Goal: Check status: Check status

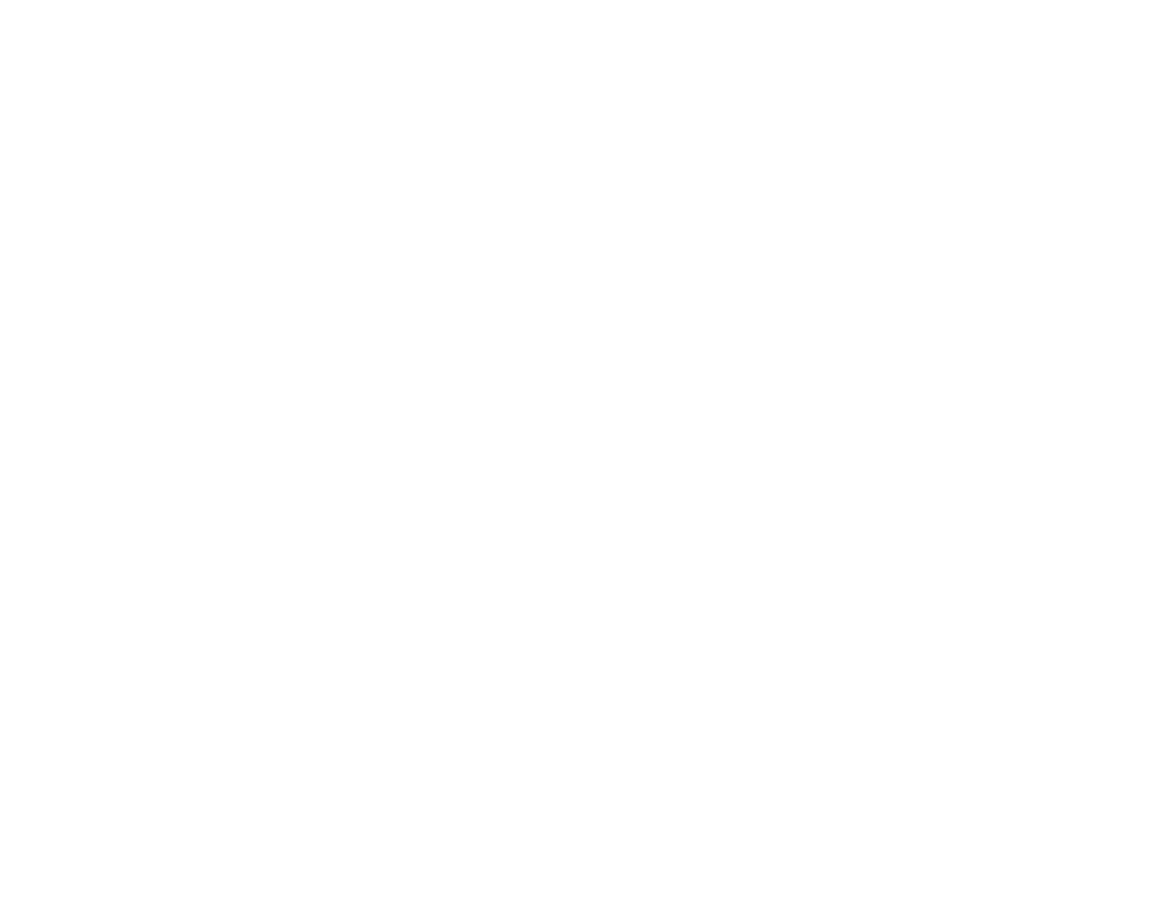
type input "[EMAIL_ADDRESS][DOMAIN_NAME]"
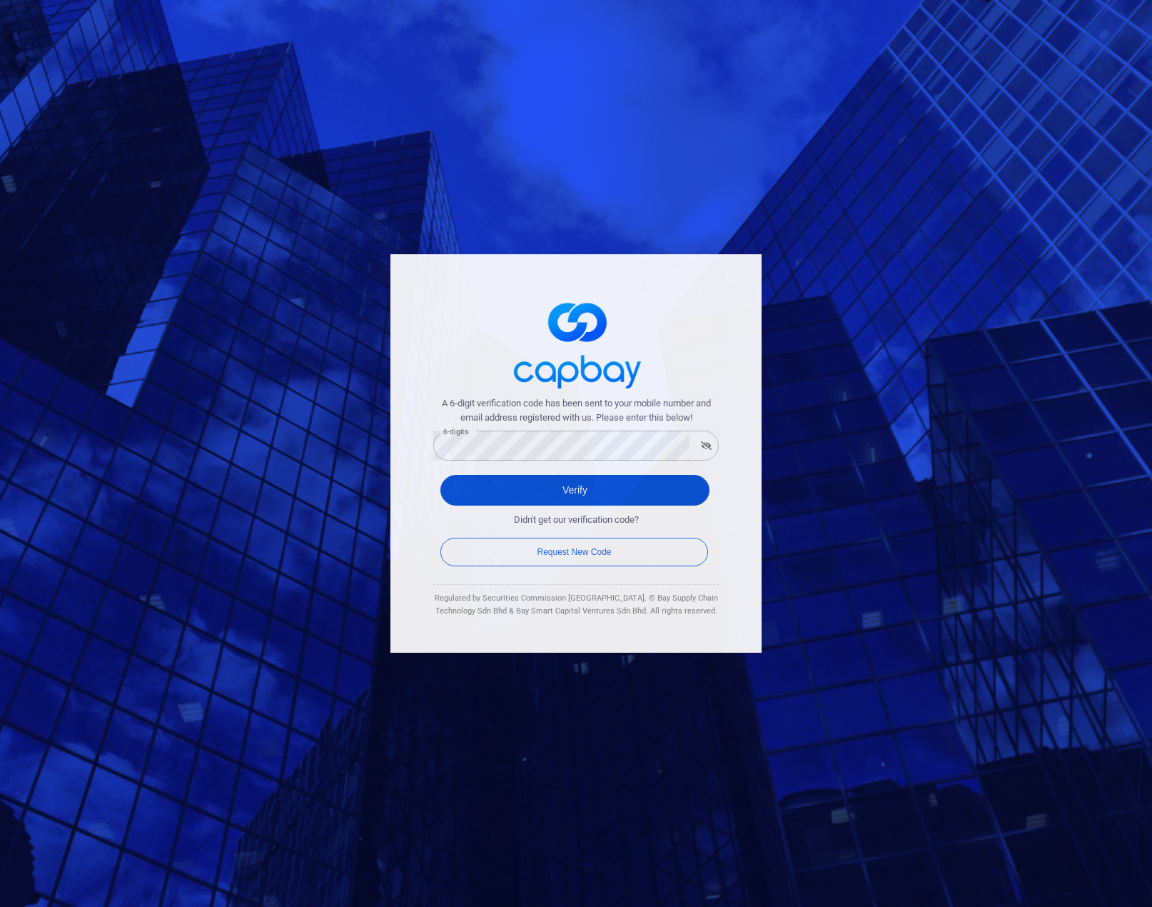
click at [573, 498] on button "Verify" at bounding box center [574, 490] width 269 height 31
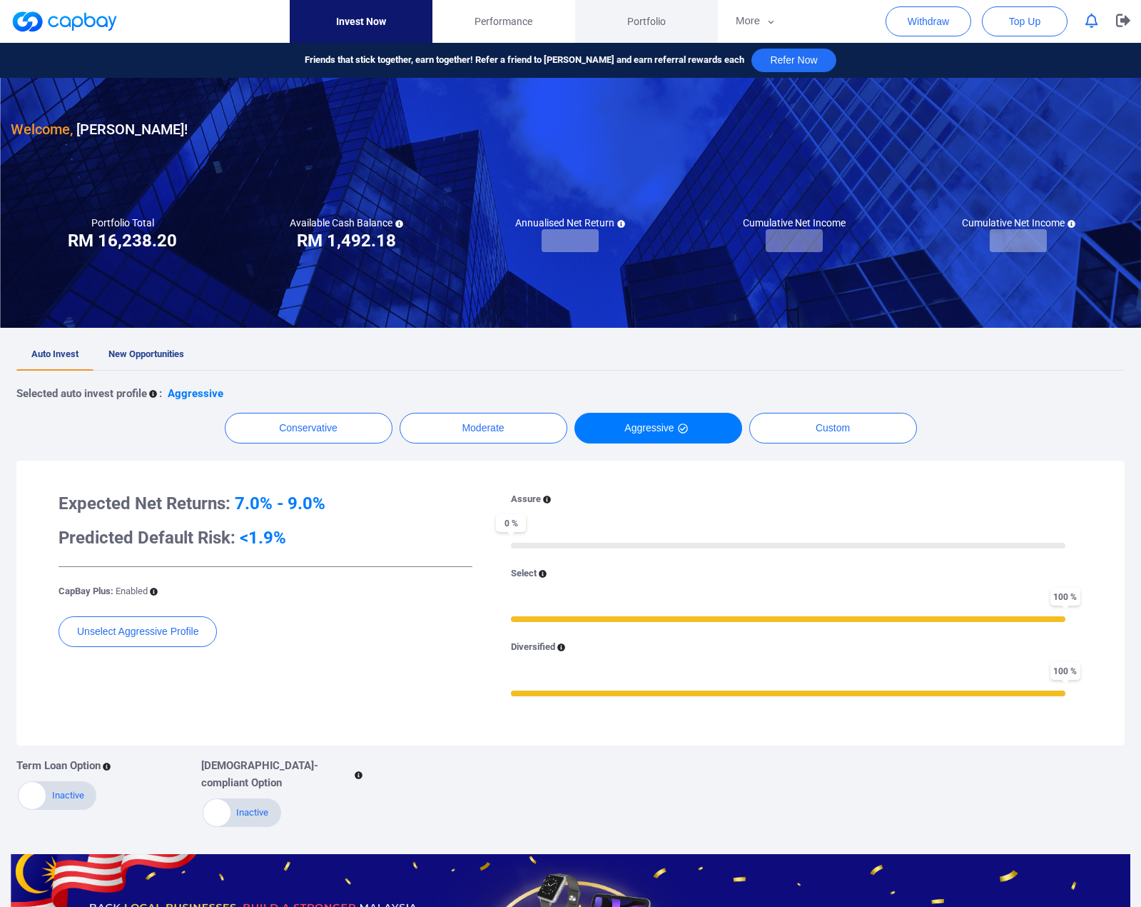
click at [645, 11] on link "Portfolio" at bounding box center [646, 21] width 143 height 43
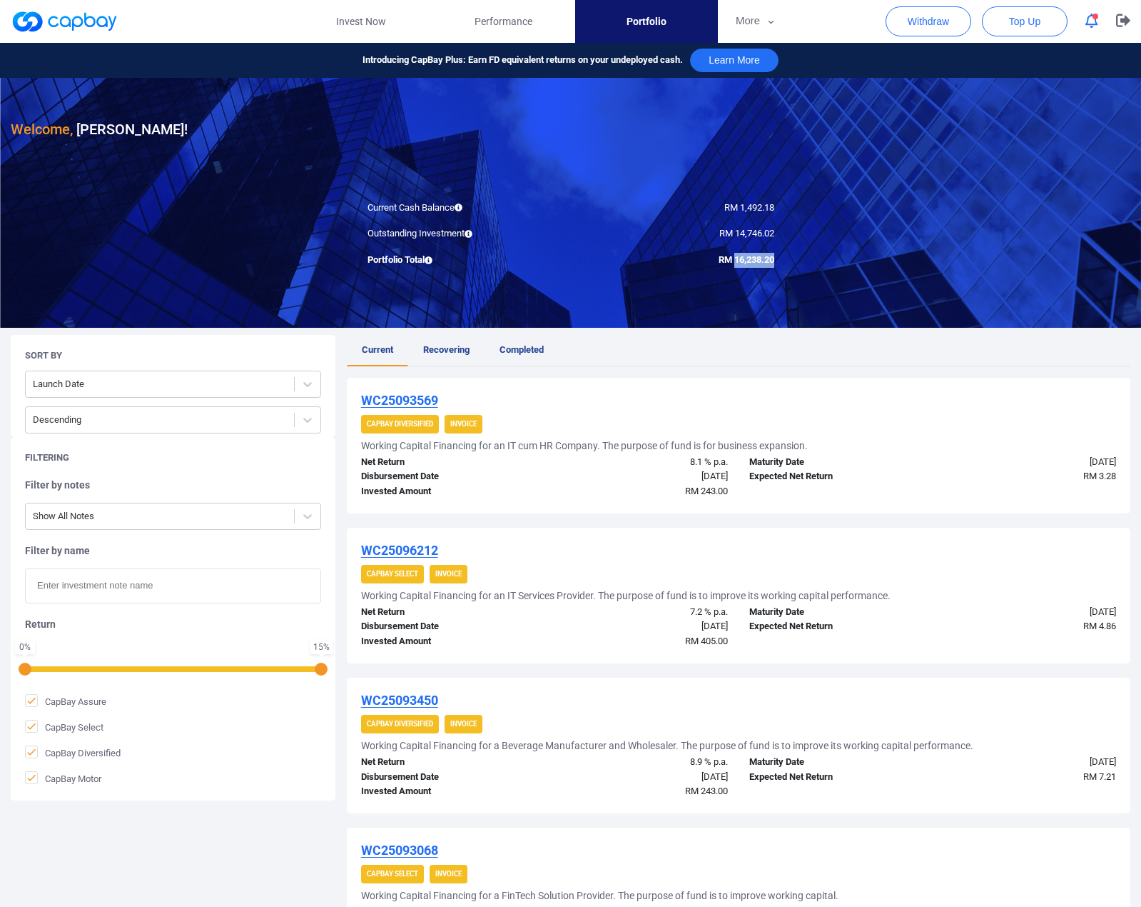
drag, startPoint x: 732, startPoint y: 259, endPoint x: 772, endPoint y: 261, distance: 39.3
click at [772, 261] on span "RM 16,238.20" at bounding box center [747, 259] width 56 height 11
copy span "16,238.20"
click at [1116, 16] on button "button" at bounding box center [1124, 21] width 36 height 43
